Goal: Transaction & Acquisition: Purchase product/service

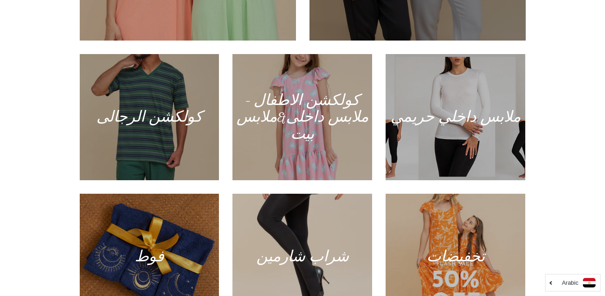
scroll to position [315, 0]
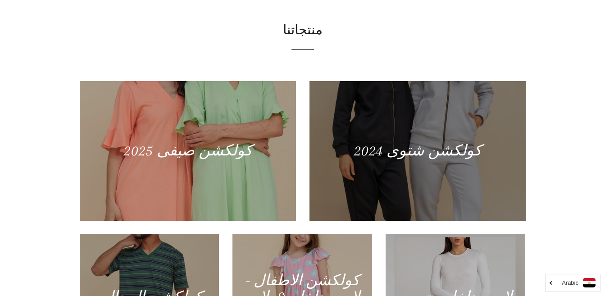
click at [435, 141] on div at bounding box center [417, 151] width 222 height 144
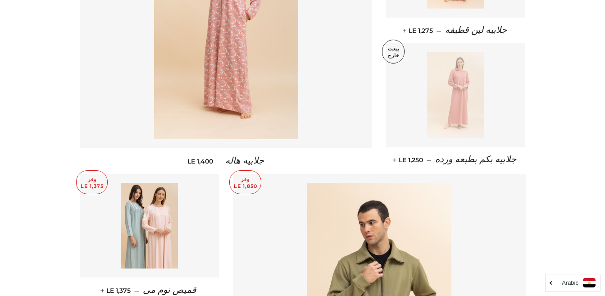
scroll to position [945, 0]
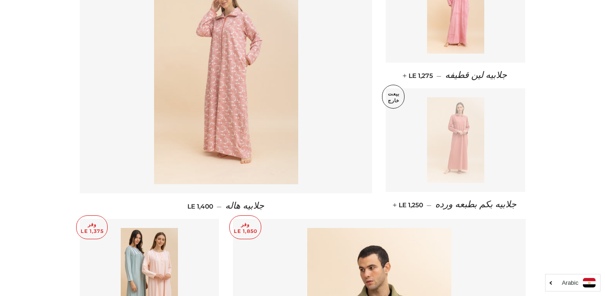
click at [233, 63] on img at bounding box center [226, 76] width 144 height 216
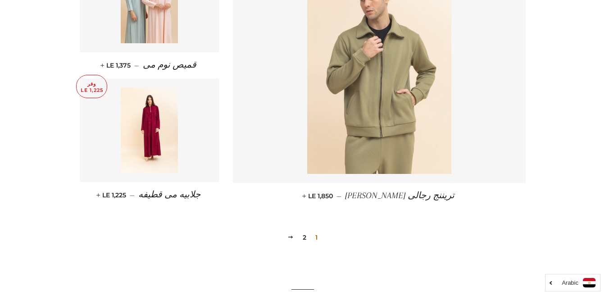
scroll to position [1307, 0]
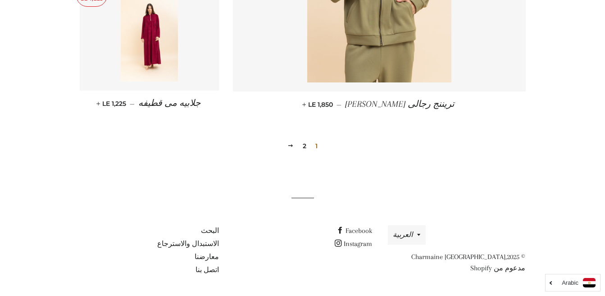
click at [304, 147] on link "2" at bounding box center [304, 146] width 11 height 14
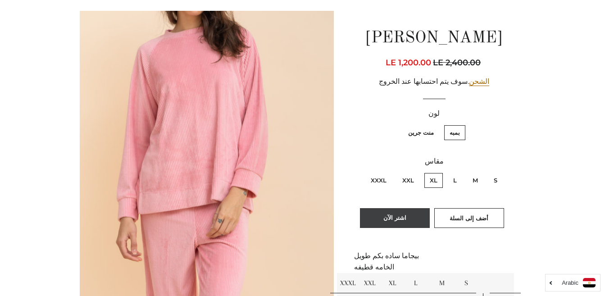
scroll to position [90, 0]
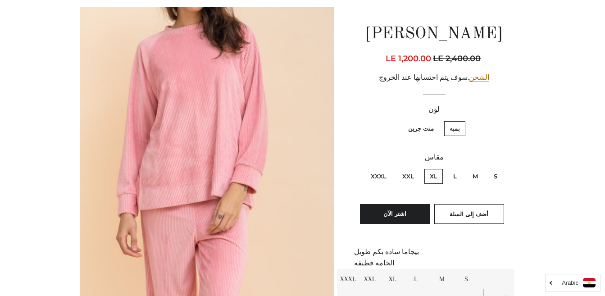
click at [405, 178] on label "XXL" at bounding box center [408, 176] width 23 height 15
click at [416, 168] on input "XXL" at bounding box center [416, 167] width 0 height 0
radio input "true"
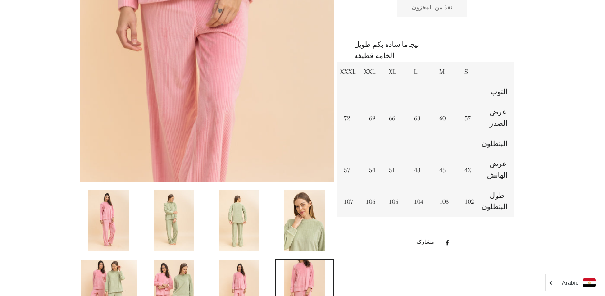
scroll to position [405, 0]
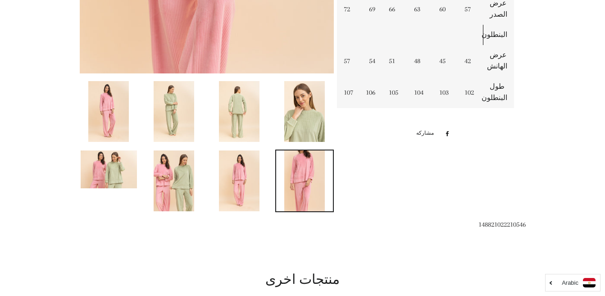
click at [514, 225] on span "148821022210546" at bounding box center [501, 224] width 47 height 8
copy span "148821022210546"
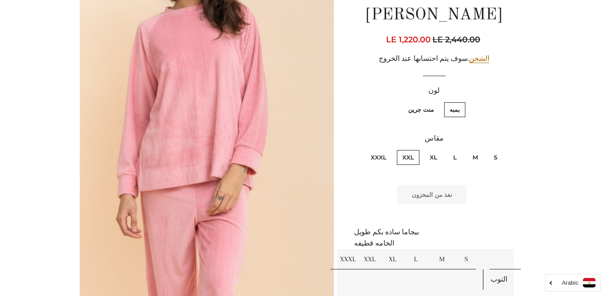
scroll to position [45, 0]
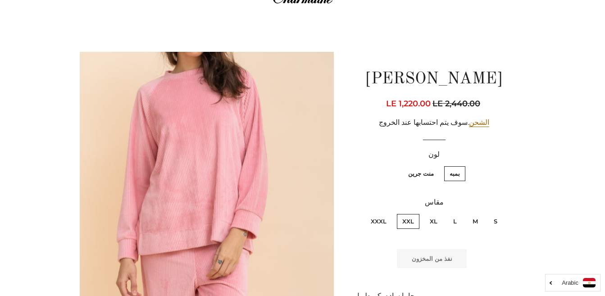
click at [423, 169] on label "منت جرين" at bounding box center [420, 173] width 36 height 15
click at [423, 175] on label "منت جرين" at bounding box center [420, 173] width 36 height 15
click at [436, 165] on جرين "منت جرين" at bounding box center [436, 165] width 0 height 0
radio جرين "true"
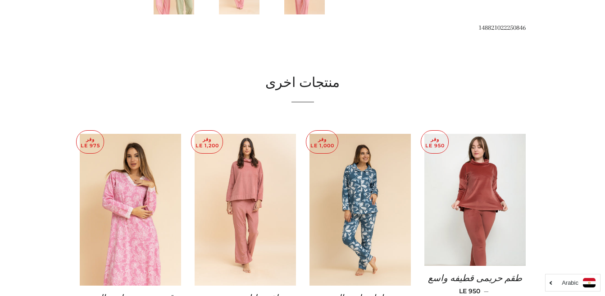
scroll to position [827, 0]
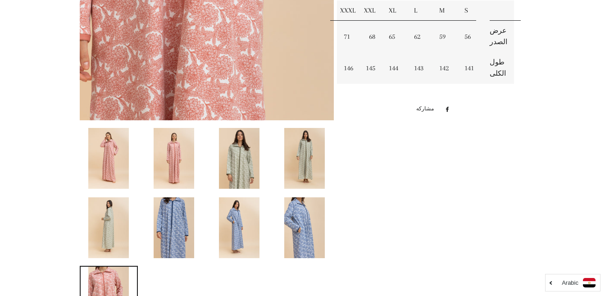
scroll to position [270, 0]
